Goal: Book appointment/travel/reservation

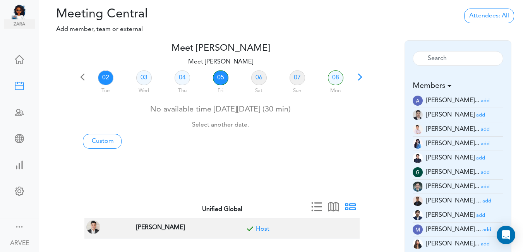
click at [221, 76] on link "05" at bounding box center [220, 77] width 15 height 15
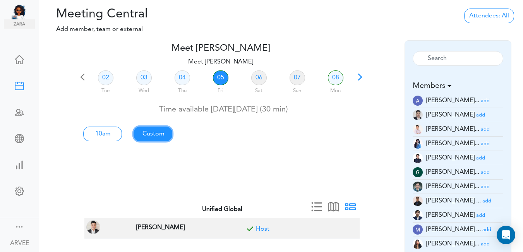
click at [122, 134] on link "Custom" at bounding box center [102, 134] width 39 height 15
type input "Meet [PERSON_NAME]"
type input "[URL][DOMAIN_NAME][SECURITY_DATA]"
type input "[DATE]T10:00"
type input "[DATE]T10:30"
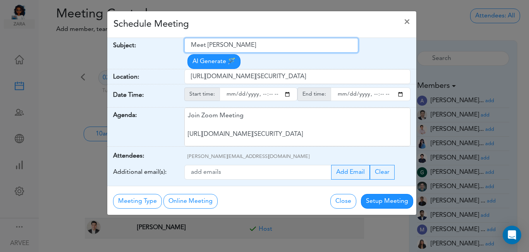
drag, startPoint x: 192, startPoint y: 45, endPoint x: 206, endPoint y: 43, distance: 14.0
click at [206, 43] on input "Meet [PERSON_NAME]" at bounding box center [271, 45] width 174 height 15
drag, startPoint x: 221, startPoint y: 41, endPoint x: 233, endPoint y: 39, distance: 12.5
click at [225, 41] on input "Meet [PERSON_NAME]" at bounding box center [271, 45] width 174 height 15
drag, startPoint x: 233, startPoint y: 39, endPoint x: 227, endPoint y: 40, distance: 6.2
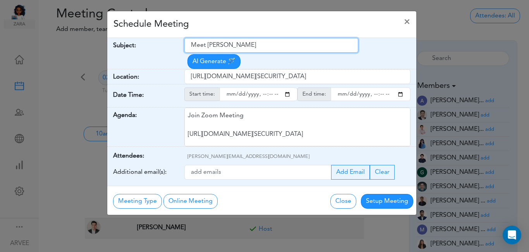
click at [244, 40] on input "Meet [PERSON_NAME]" at bounding box center [271, 45] width 174 height 15
drag, startPoint x: 190, startPoint y: 46, endPoint x: 211, endPoint y: 44, distance: 21.0
click at [207, 44] on input "Meet [PERSON_NAME]" at bounding box center [271, 45] width 174 height 15
drag, startPoint x: 227, startPoint y: 43, endPoint x: 242, endPoint y: 43, distance: 14.7
click at [242, 43] on input "[PERSON_NAME] [PERSON_NAME]" at bounding box center [271, 45] width 174 height 15
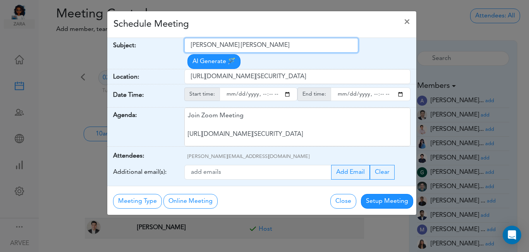
drag, startPoint x: 193, startPoint y: 45, endPoint x: 251, endPoint y: 42, distance: 58.5
click at [251, 42] on input "[PERSON_NAME] [PERSON_NAME]" at bounding box center [271, 45] width 174 height 15
type input "Collaboration with [PERSON_NAME]"
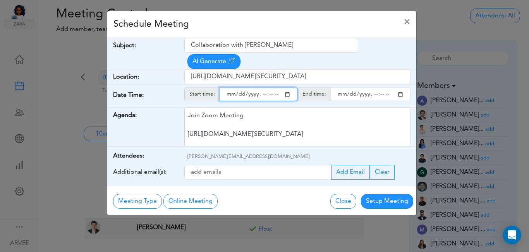
click at [287, 87] on input "starttime" at bounding box center [258, 94] width 78 height 14
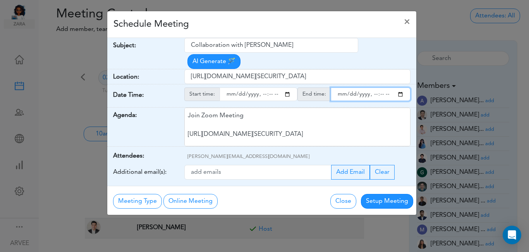
type input "[DATE]T13:00"
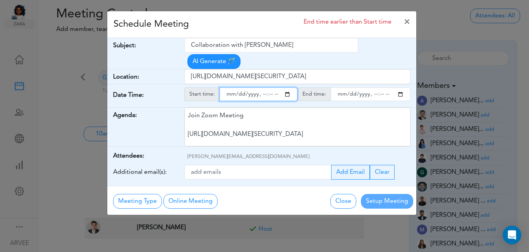
click at [401, 87] on input "endtime" at bounding box center [371, 94] width 80 height 14
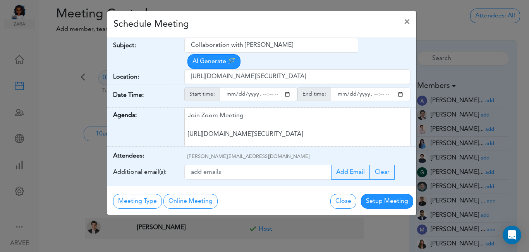
click at [254, 21] on div "Schedule Meeting ×" at bounding box center [261, 24] width 309 height 27
click at [380, 87] on input "endtime" at bounding box center [371, 94] width 80 height 14
type input "[DATE]T14:00"
click at [281, 26] on div "Schedule Meeting ×" at bounding box center [261, 24] width 309 height 27
click at [387, 194] on button "Setup Meeting" at bounding box center [387, 201] width 52 height 15
